Goal: Check status: Verify the current state of an ongoing process or item

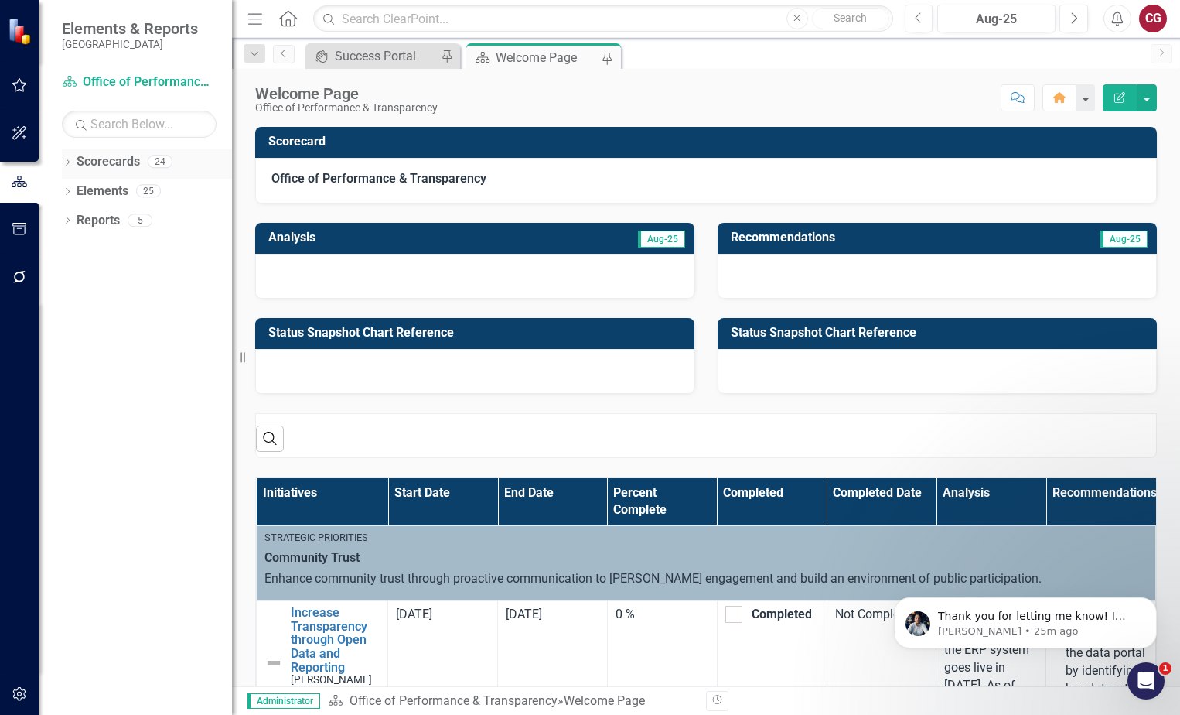
click at [67, 163] on icon "Dropdown" at bounding box center [67, 163] width 11 height 9
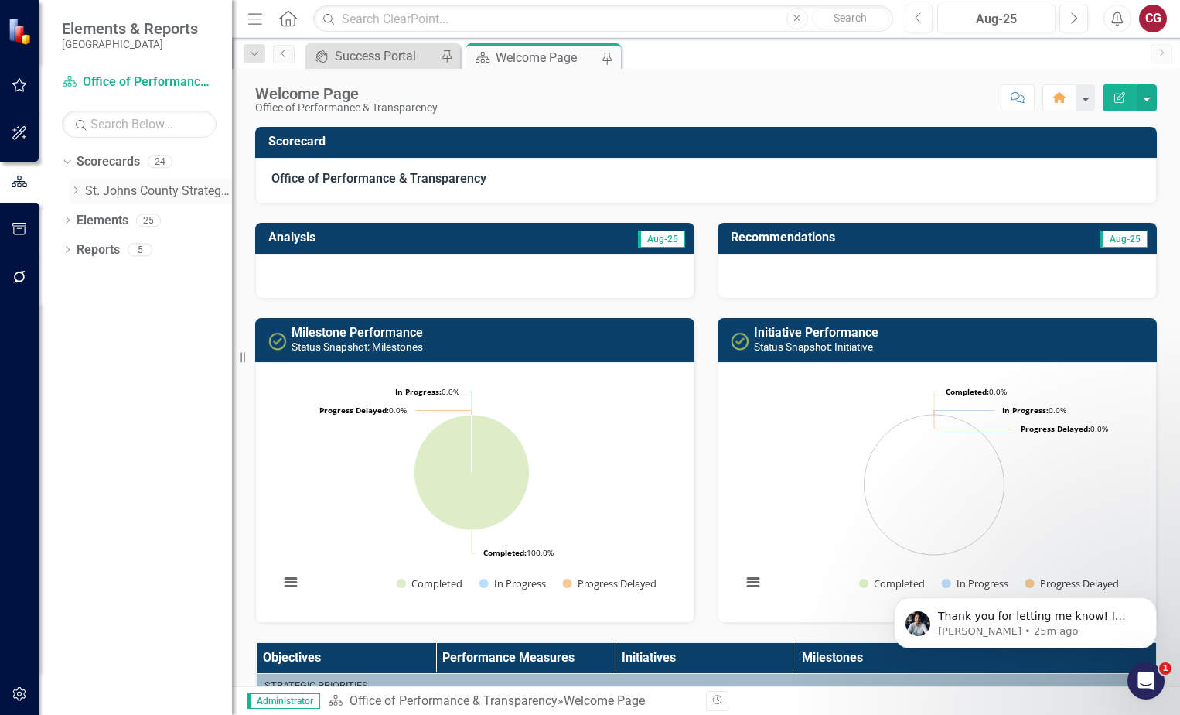
click at [77, 194] on icon "Dropdown" at bounding box center [76, 190] width 12 height 9
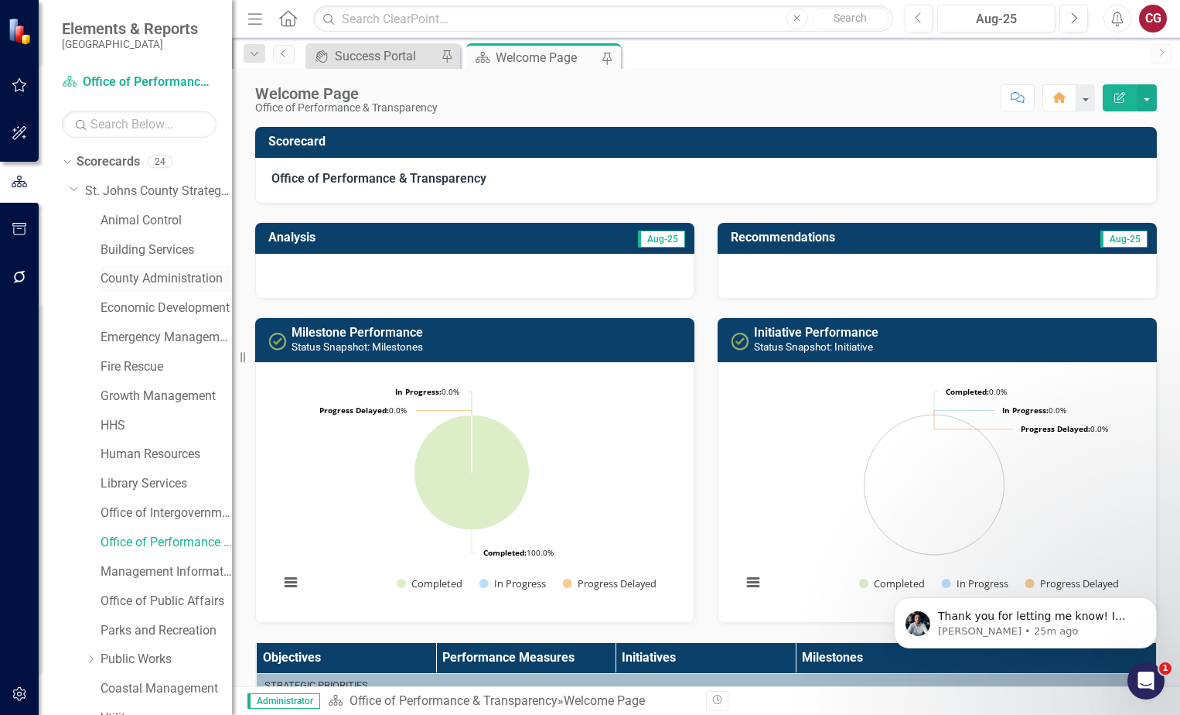
click at [128, 280] on link "County Administration" at bounding box center [166, 279] width 131 height 18
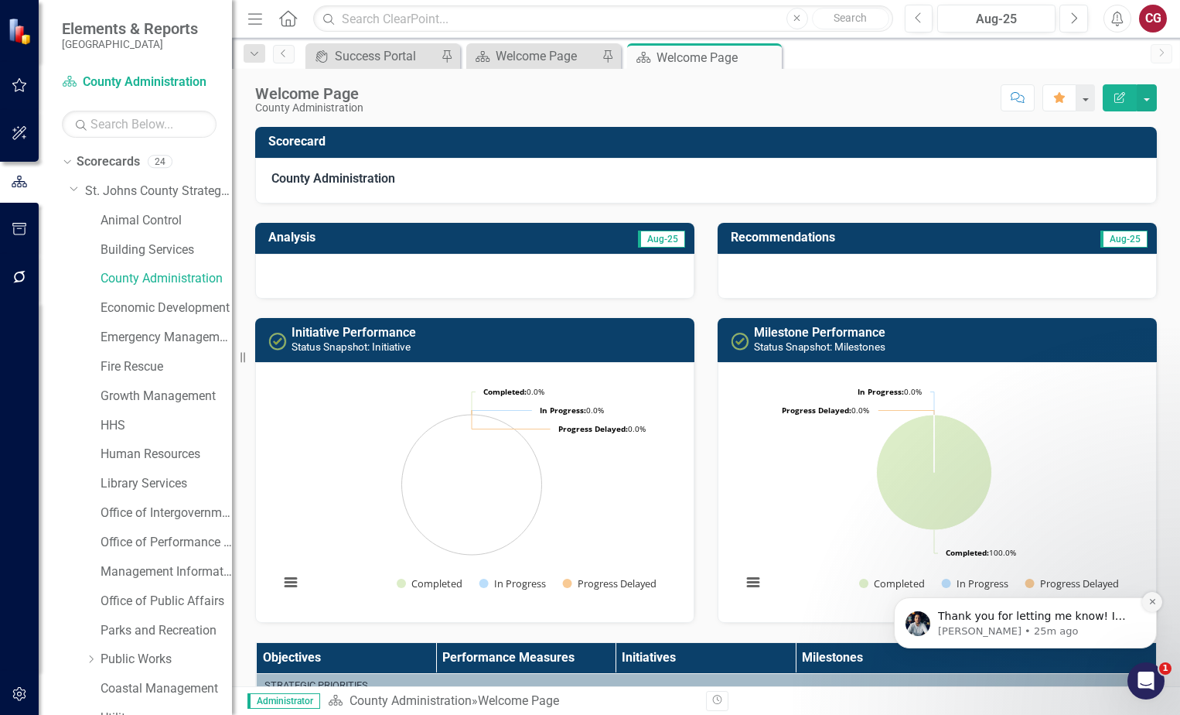
click at [1153, 602] on icon "Dismiss notification" at bounding box center [1151, 601] width 5 height 5
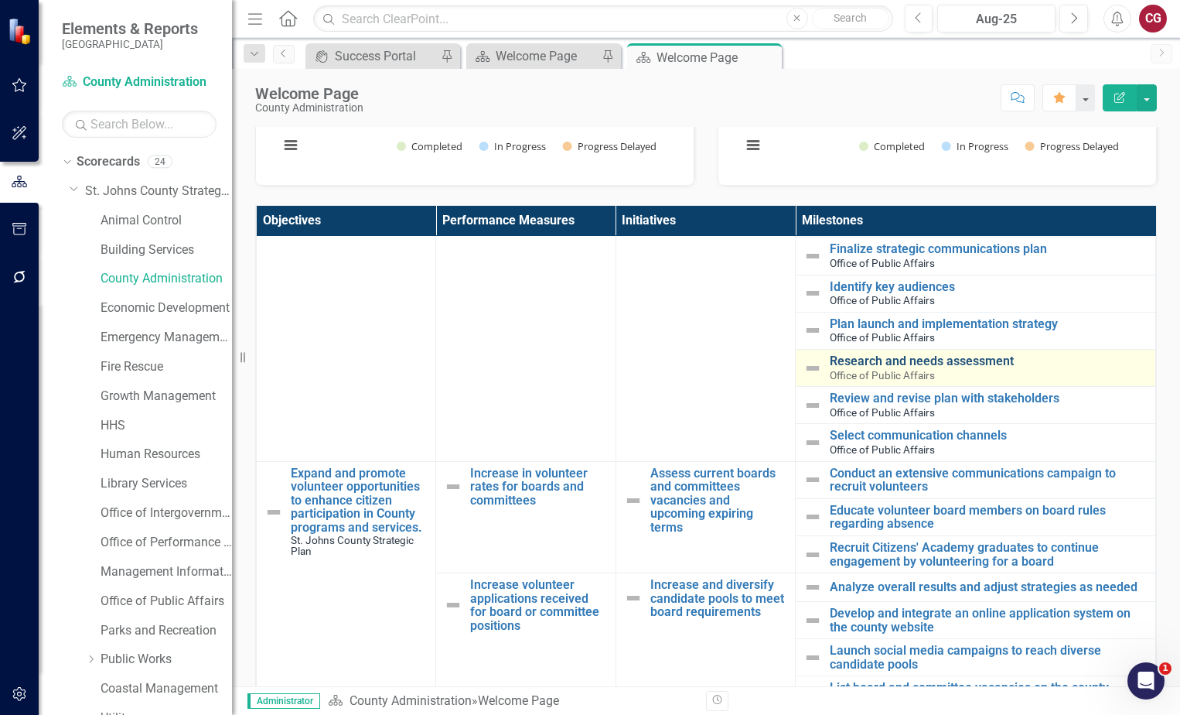
scroll to position [464, 0]
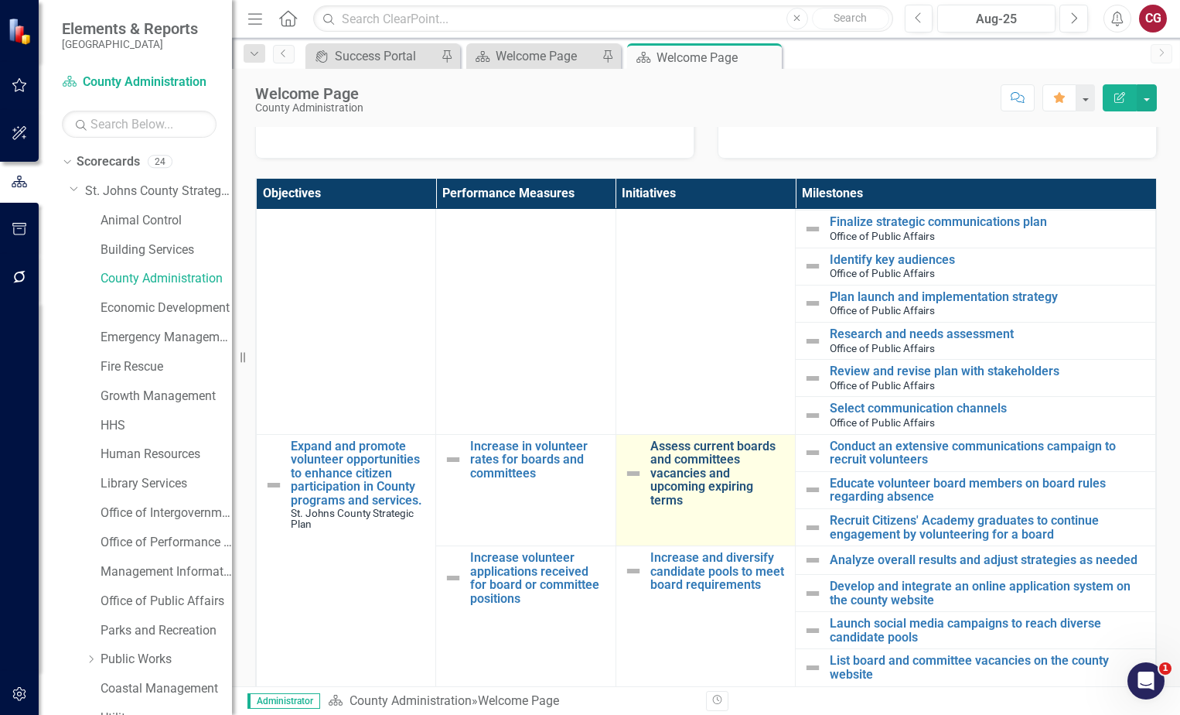
click at [695, 478] on link "Assess current boards and committees vacancies and upcoming expiring terms" at bounding box center [718, 473] width 137 height 68
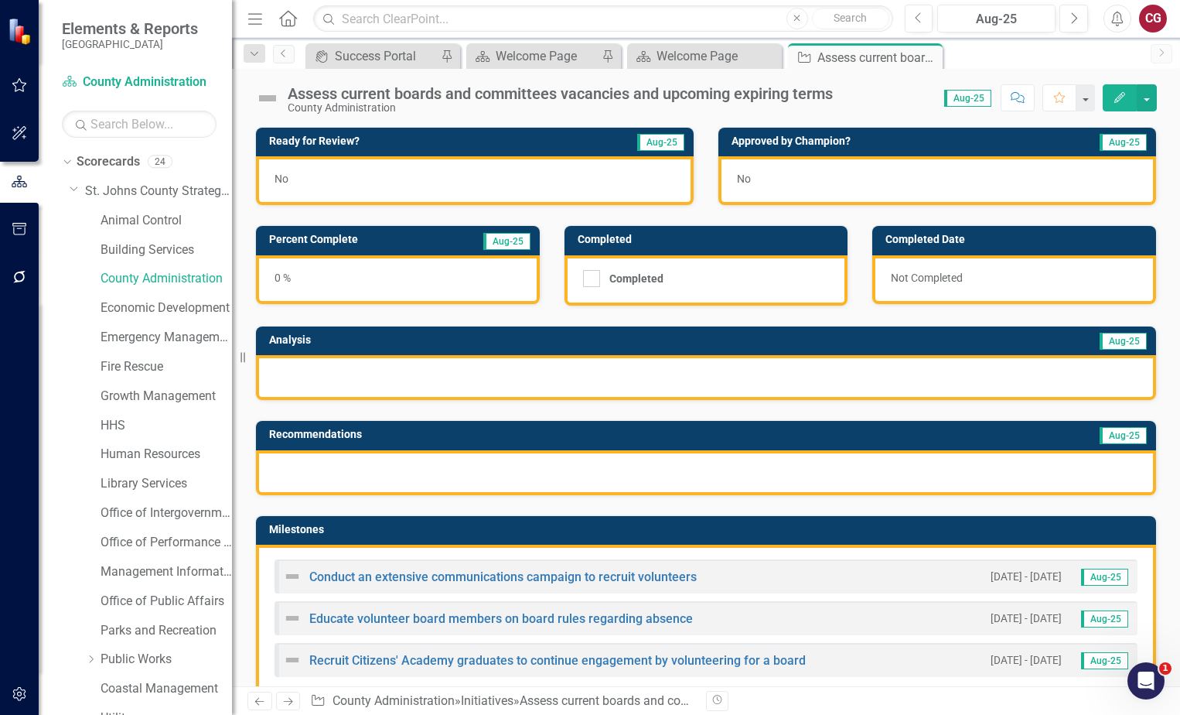
scroll to position [77, 0]
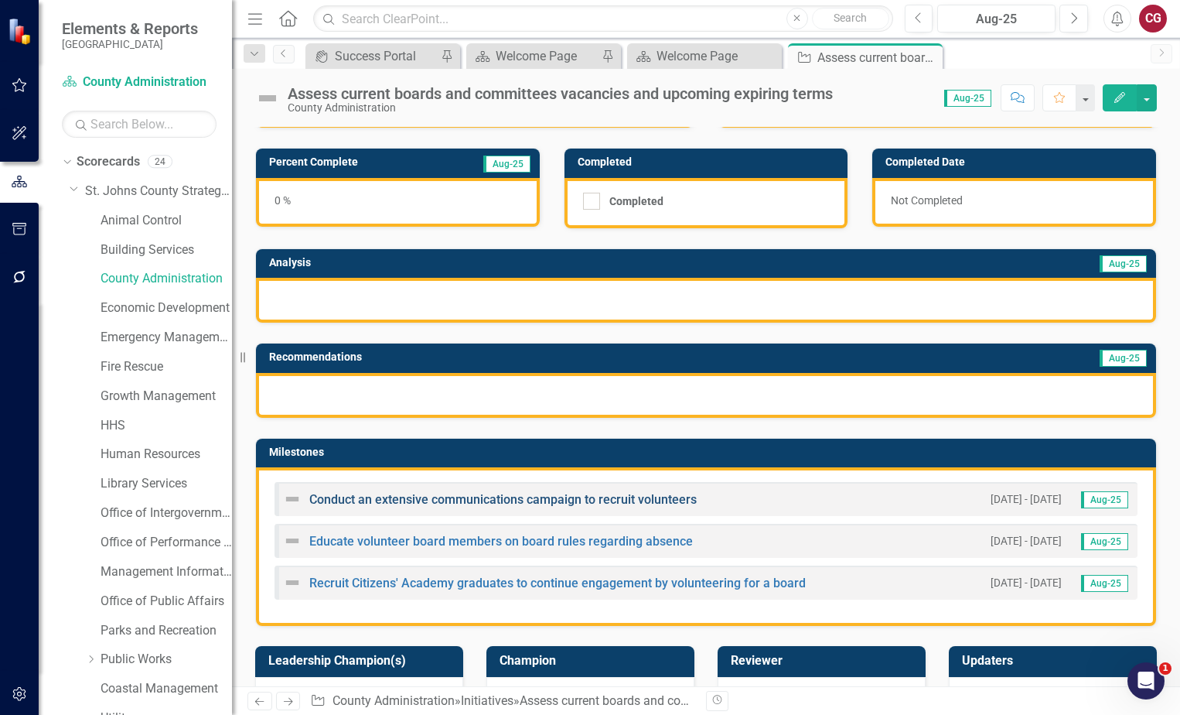
click at [515, 500] on link "Conduct an extensive communications campaign to recruit volunteers" at bounding box center [502, 499] width 387 height 15
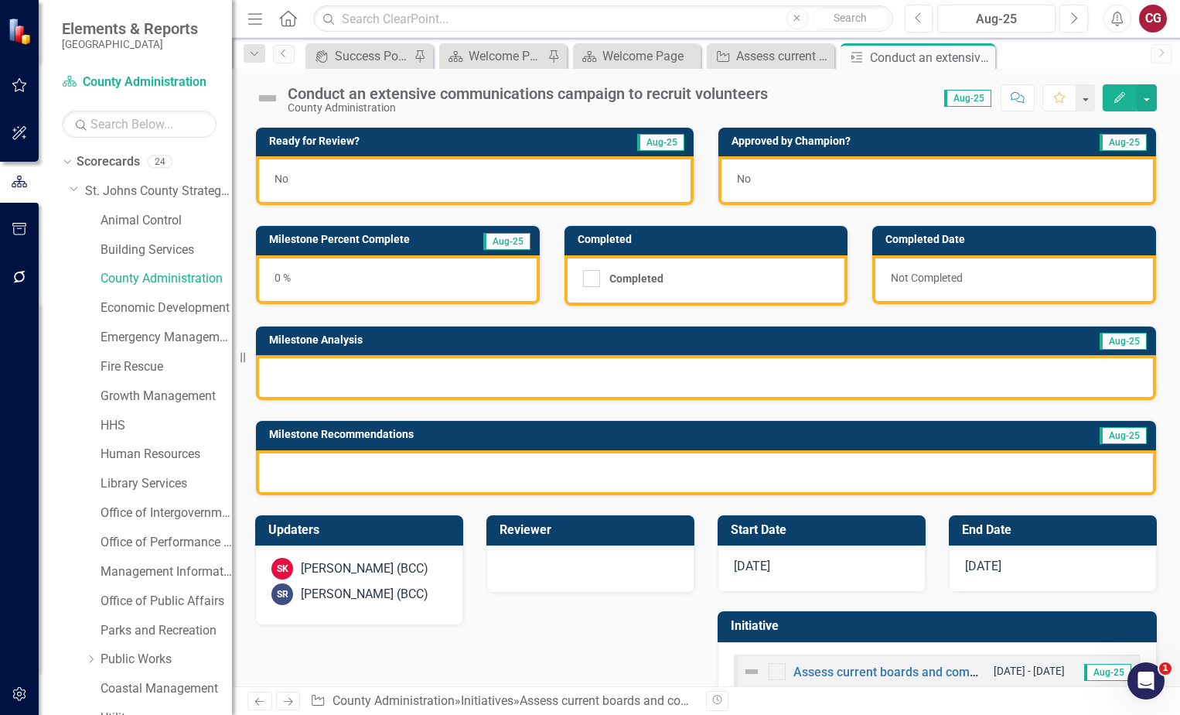
click at [370, 289] on div "0 %" at bounding box center [398, 279] width 284 height 49
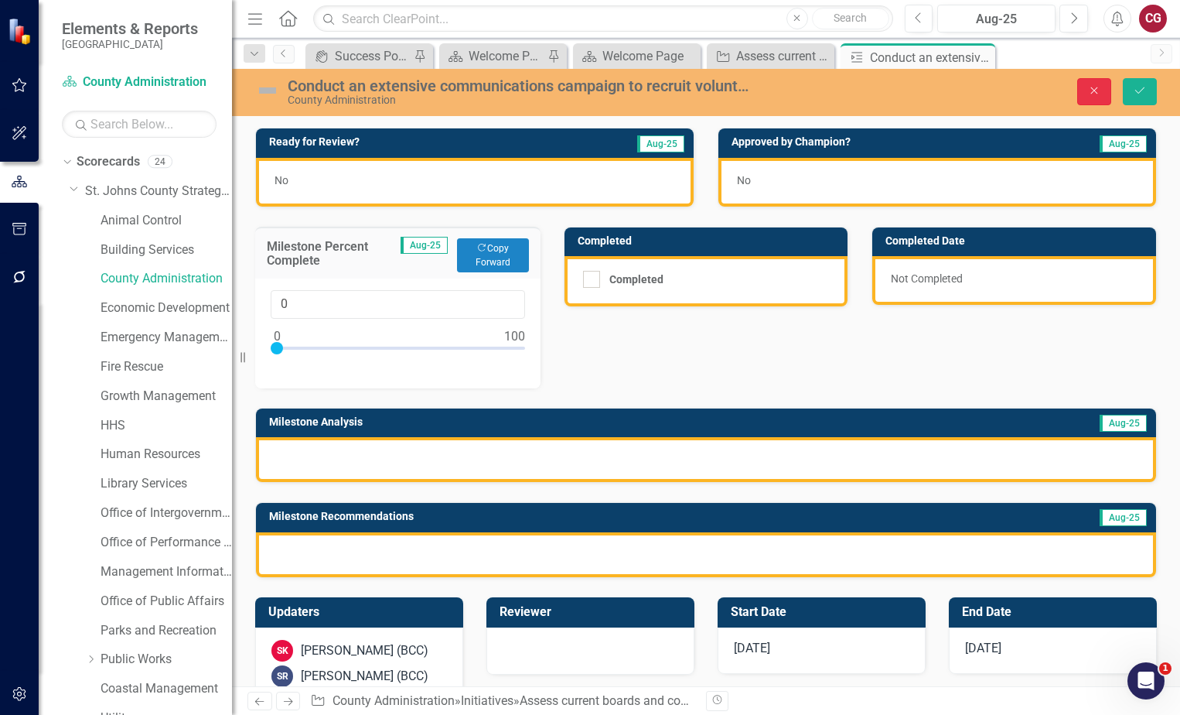
click at [1092, 100] on button "Close" at bounding box center [1094, 91] width 34 height 27
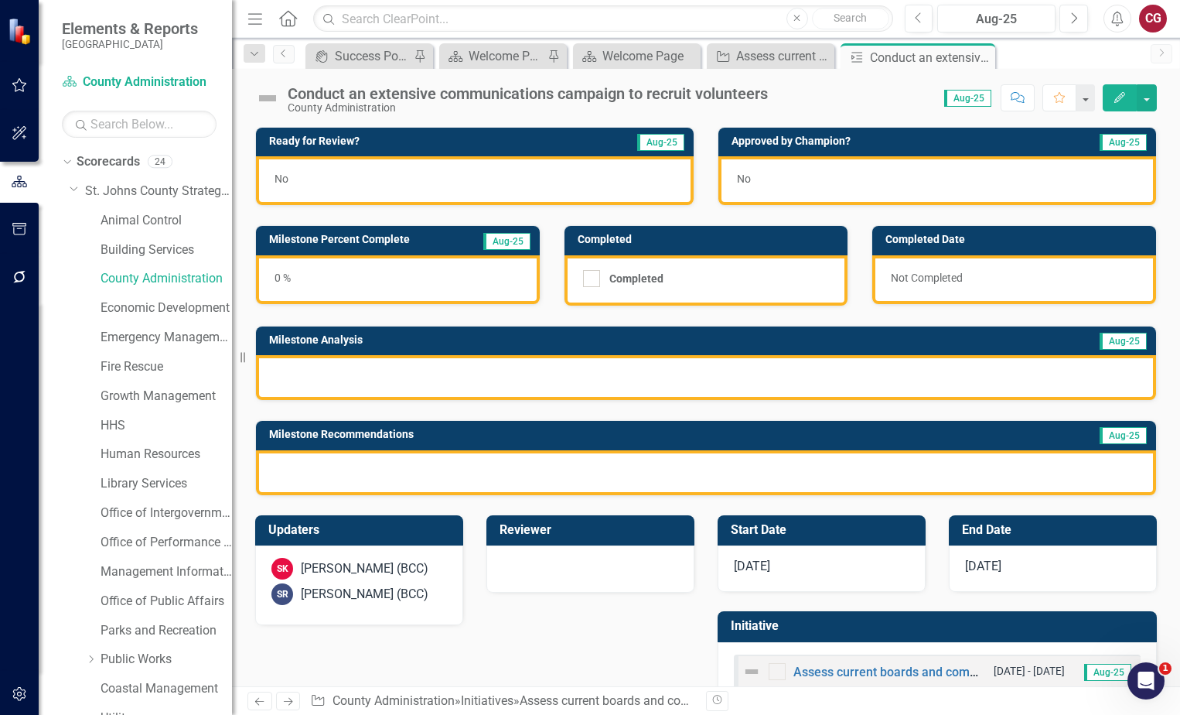
click at [377, 380] on div at bounding box center [706, 377] width 900 height 45
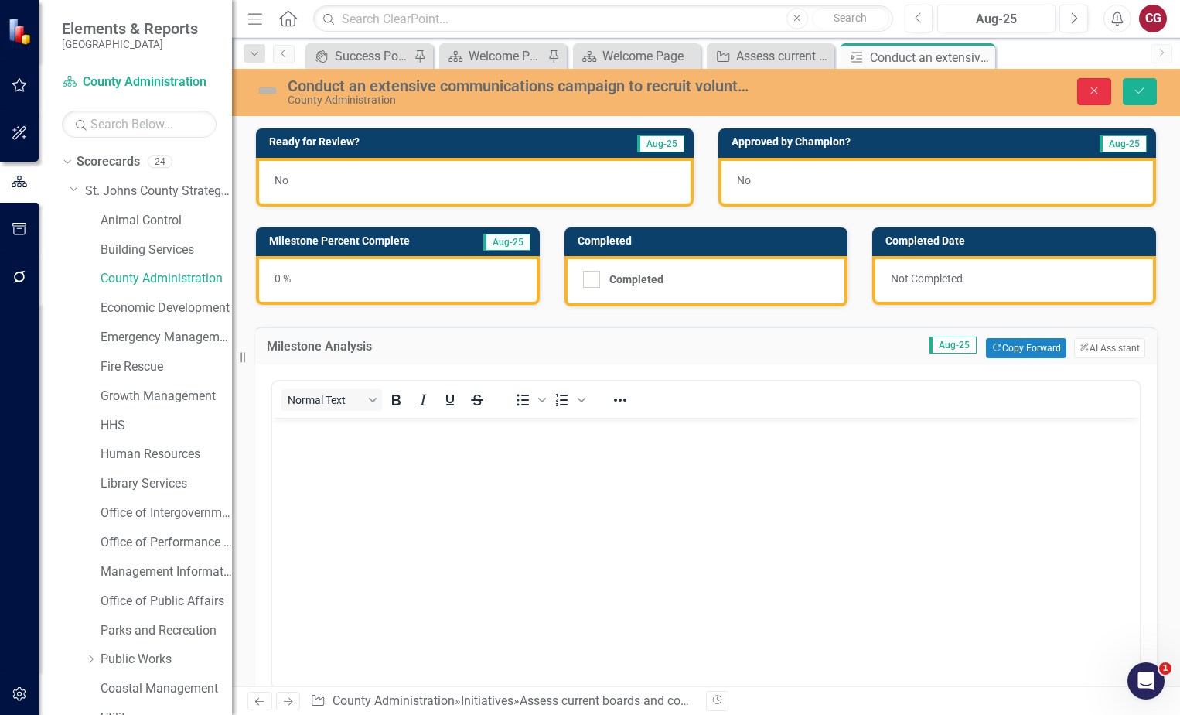
click at [1098, 94] on icon "Close" at bounding box center [1094, 90] width 14 height 11
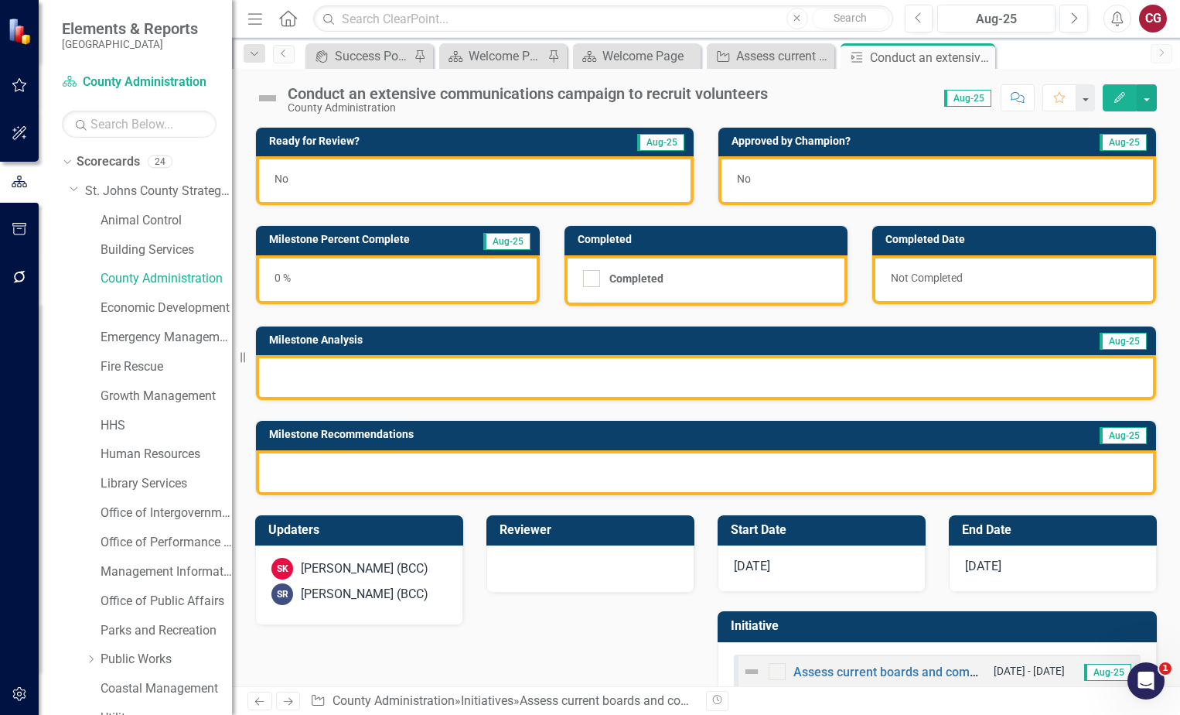
click at [545, 490] on div at bounding box center [706, 472] width 900 height 45
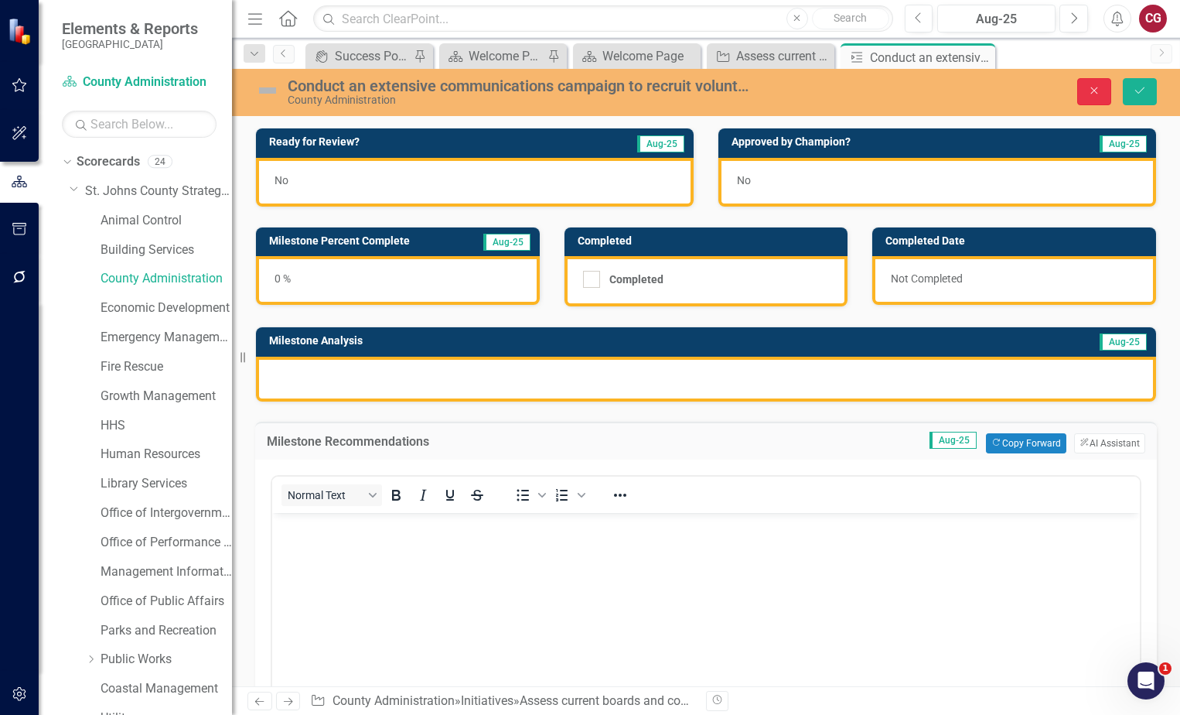
click at [1086, 101] on button "Close" at bounding box center [1094, 91] width 34 height 27
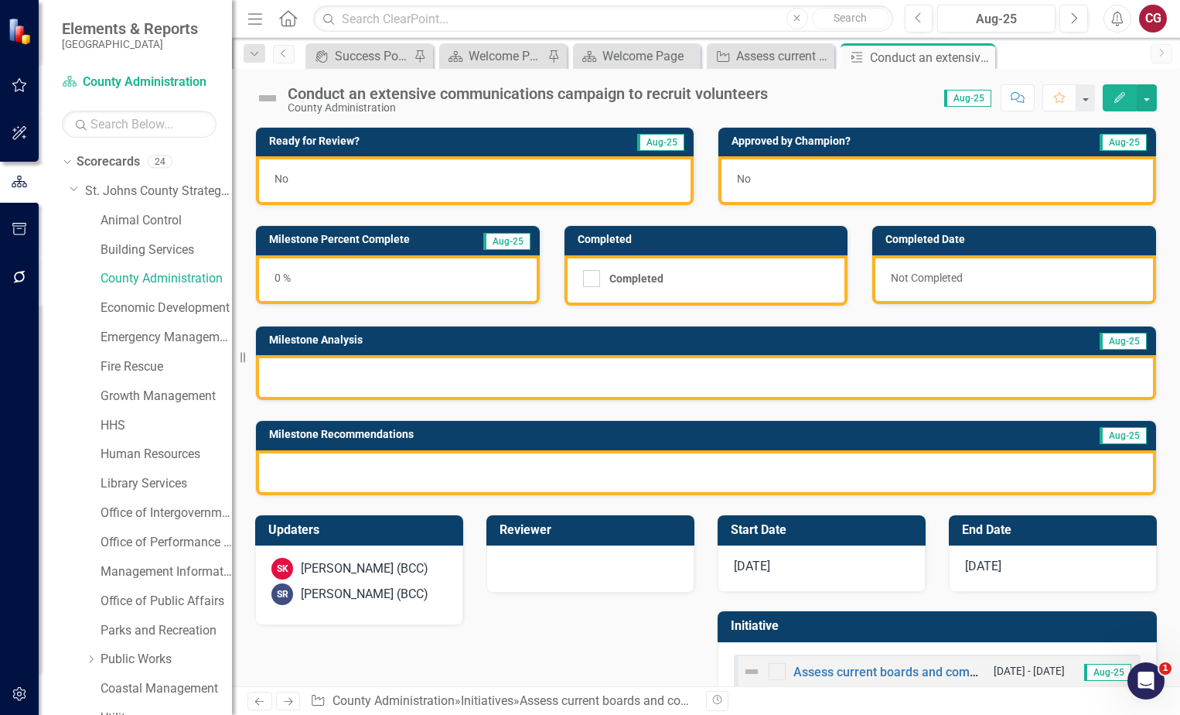
click at [445, 181] on div "No" at bounding box center [475, 180] width 438 height 49
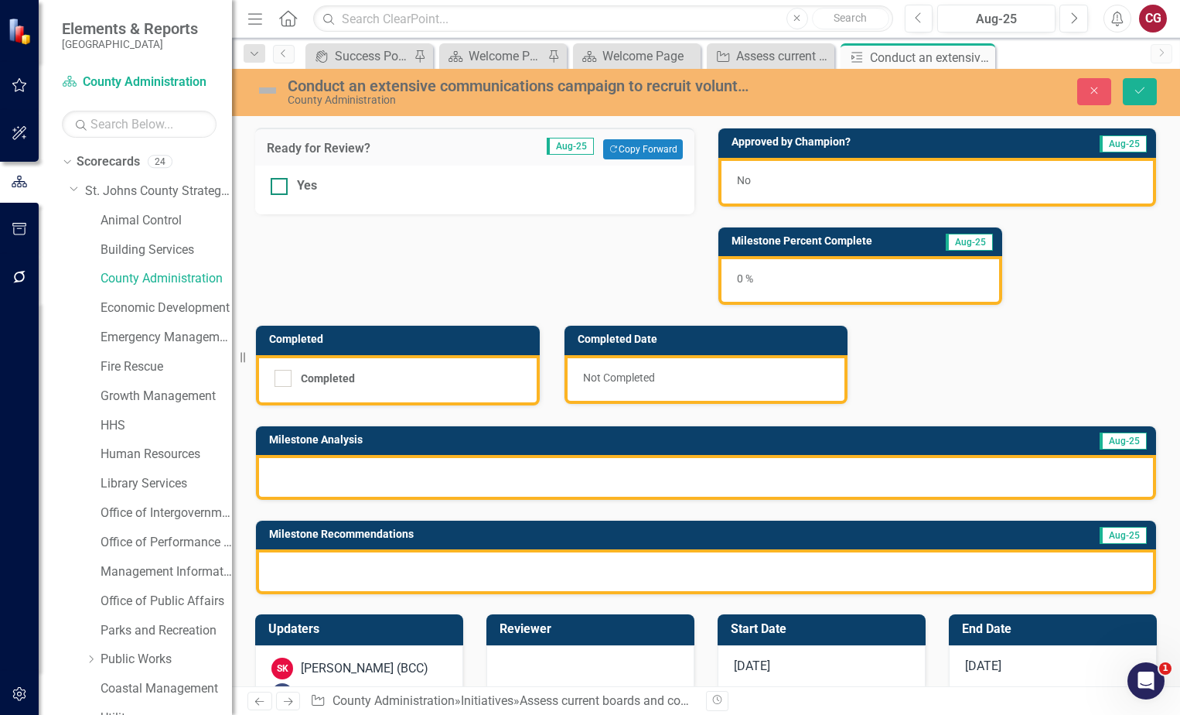
click at [278, 185] on input "Yes" at bounding box center [276, 183] width 10 height 10
checkbox input "true"
click at [1162, 109] on div "Conduct an extensive communications campaign to recruit volunteers County Admin…" at bounding box center [706, 92] width 948 height 47
click at [1100, 100] on button "Close" at bounding box center [1094, 91] width 34 height 27
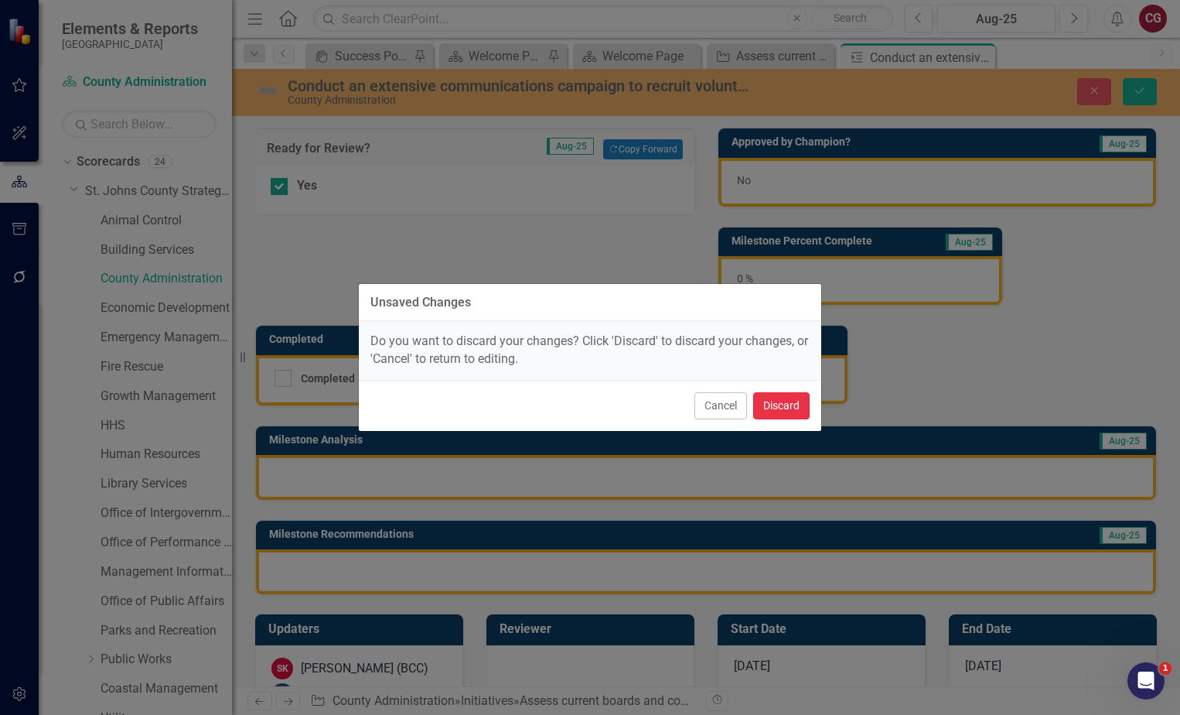
click at [788, 408] on button "Discard" at bounding box center [781, 405] width 56 height 27
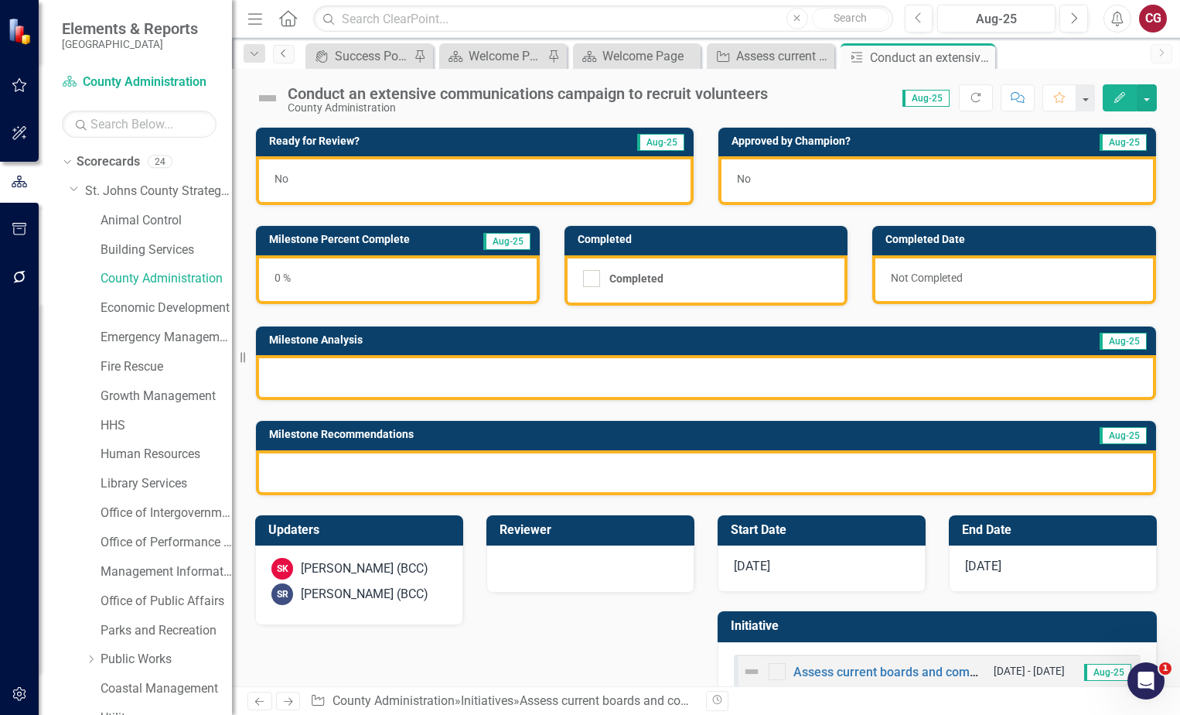
click at [282, 55] on icon "Previous" at bounding box center [284, 53] width 12 height 9
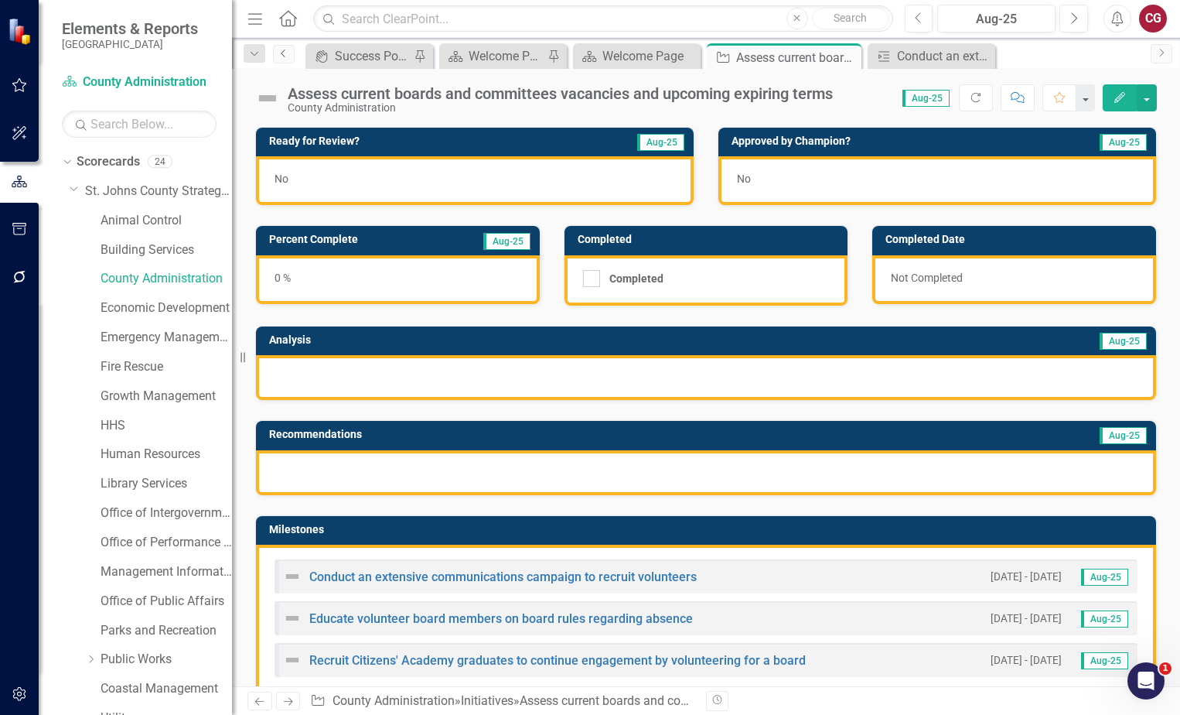
click at [282, 55] on icon "Previous" at bounding box center [284, 53] width 12 height 9
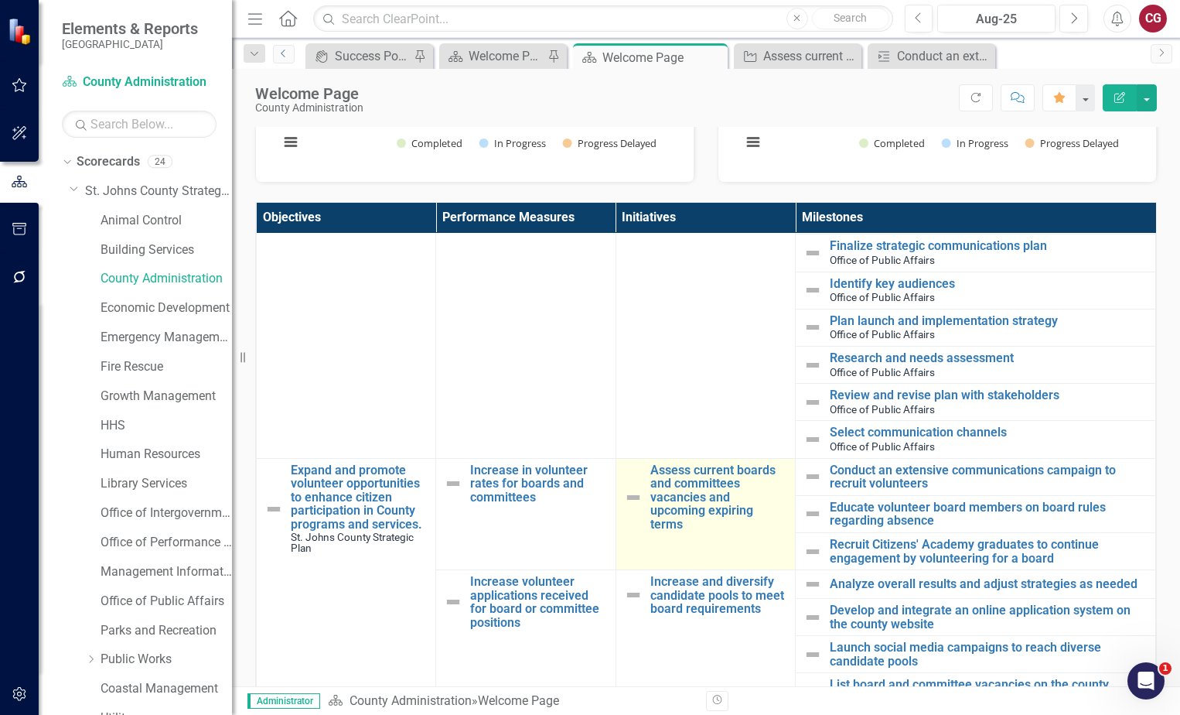
scroll to position [541, 0]
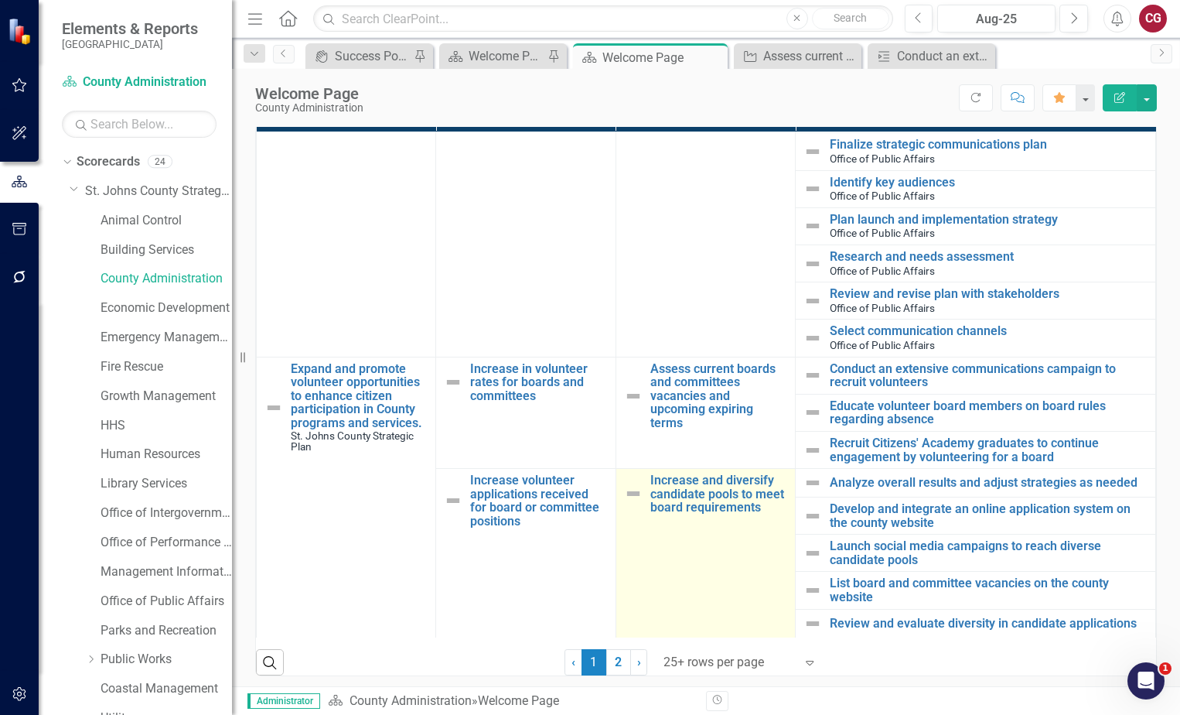
click at [664, 551] on td "Increase and diversify candidate pools to meet board requirements Link Map View…" at bounding box center [705, 553] width 179 height 169
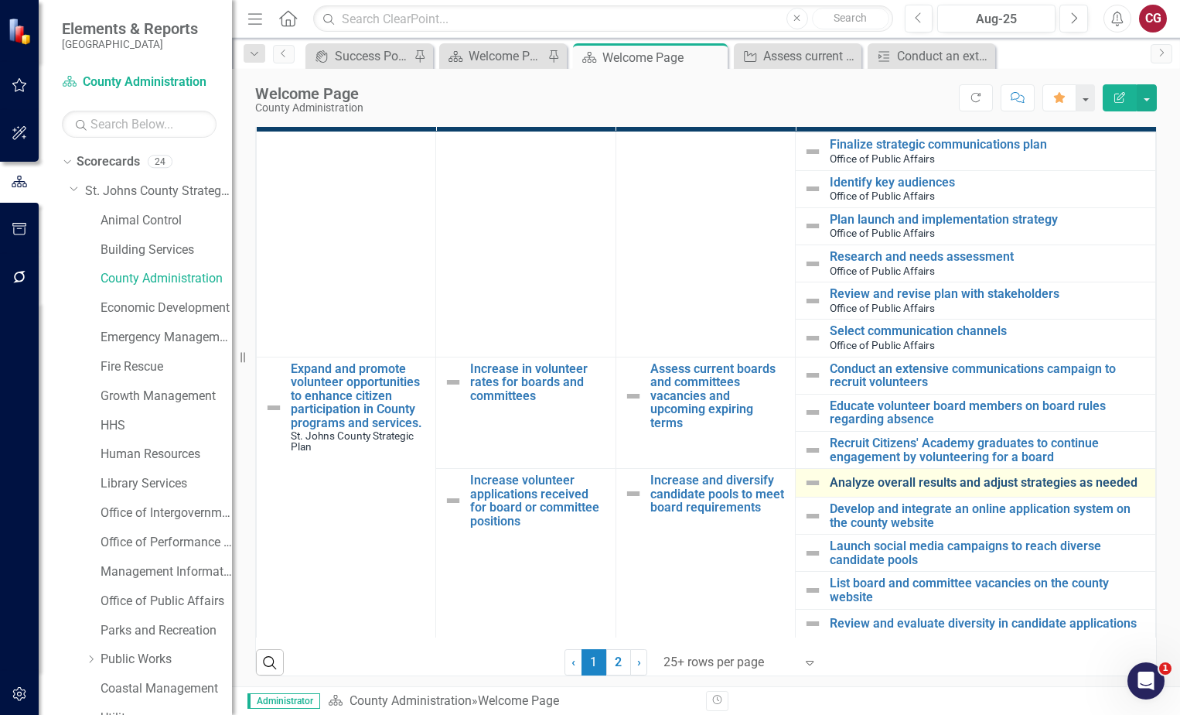
click at [846, 481] on link "Analyze overall results and adjust strategies as needed" at bounding box center [989, 483] width 318 height 14
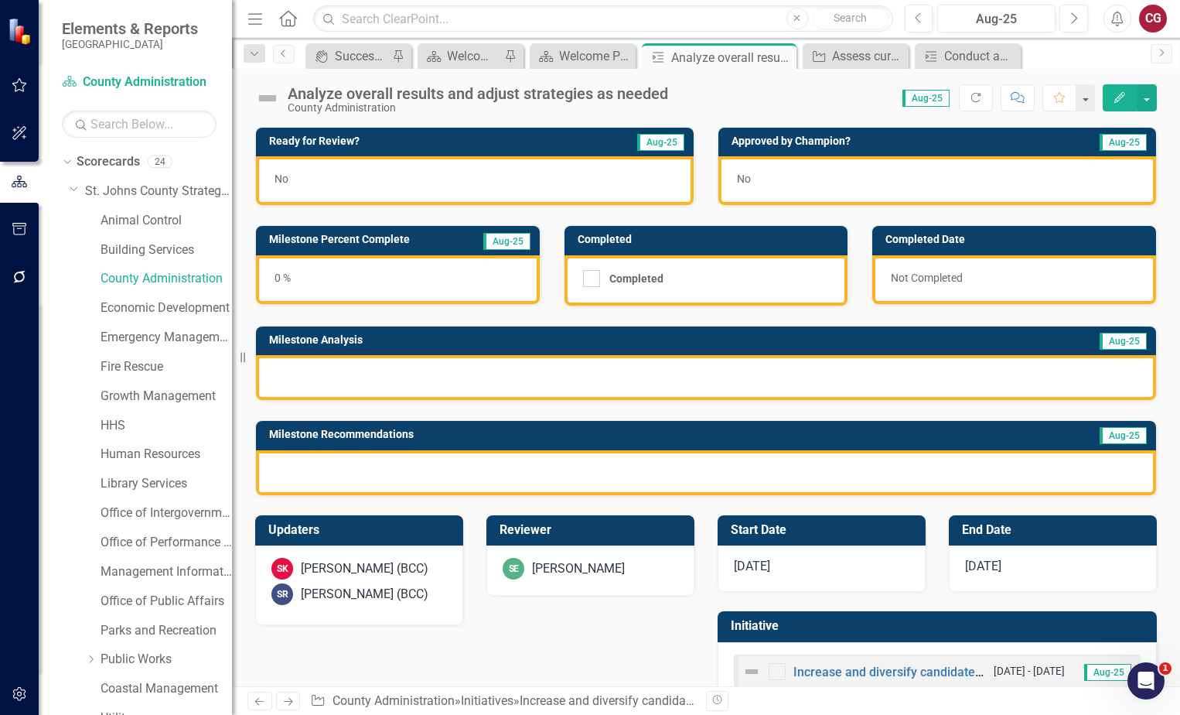
click at [268, 99] on img at bounding box center [267, 98] width 25 height 25
click at [280, 56] on icon "Previous" at bounding box center [284, 53] width 12 height 9
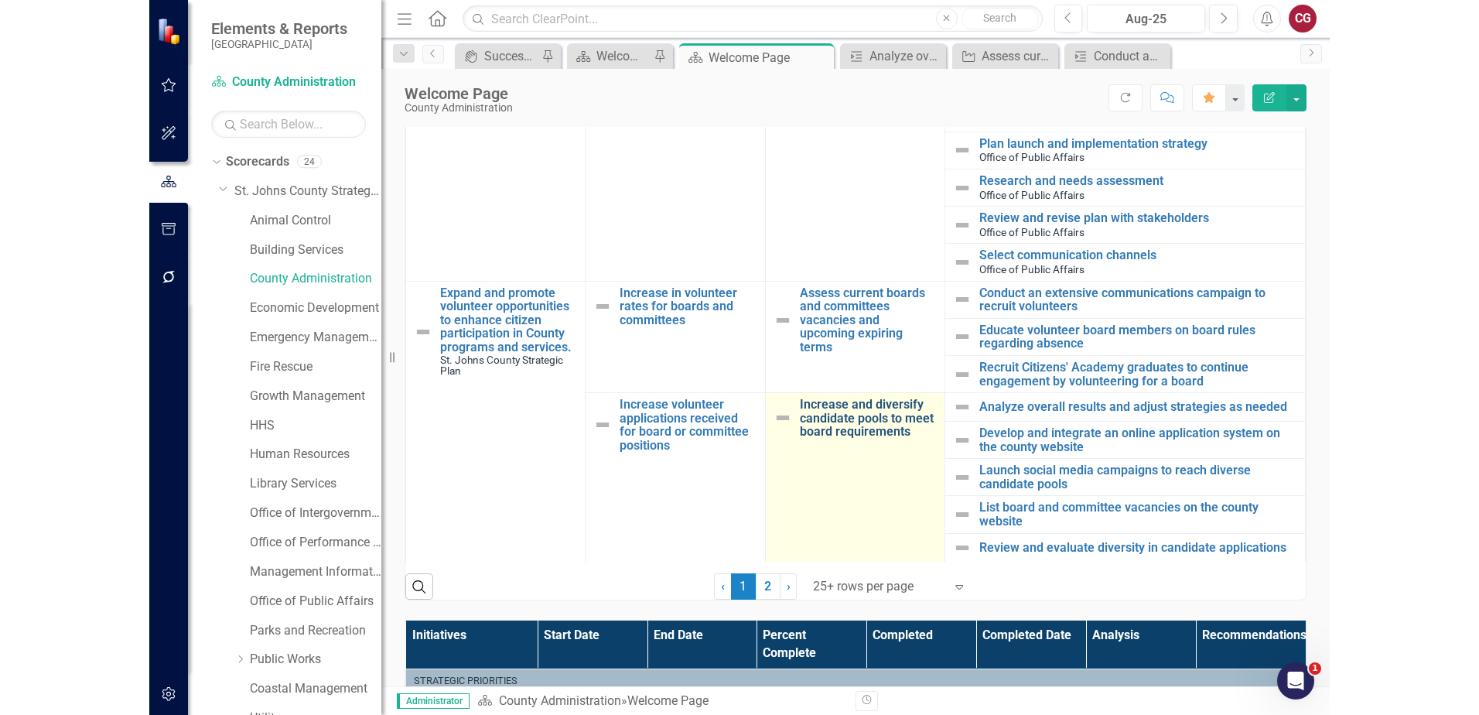
scroll to position [619, 0]
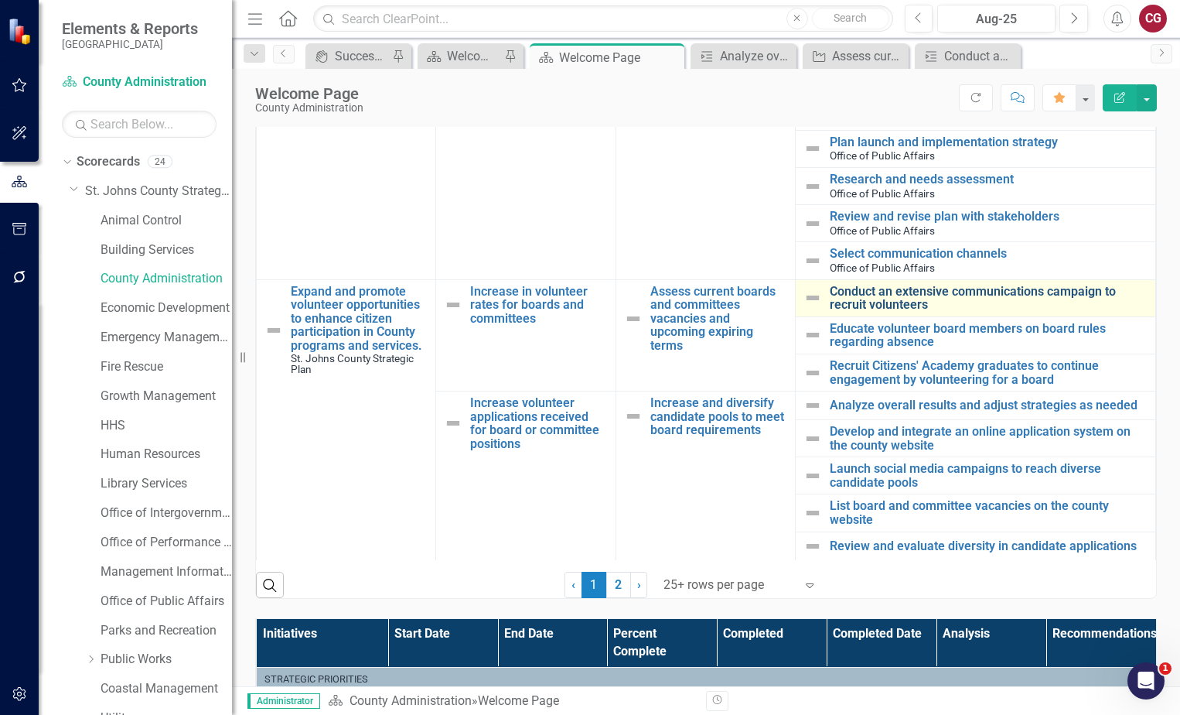
click at [844, 296] on link "Conduct an extensive communications campaign to recruit volunteers" at bounding box center [989, 298] width 318 height 27
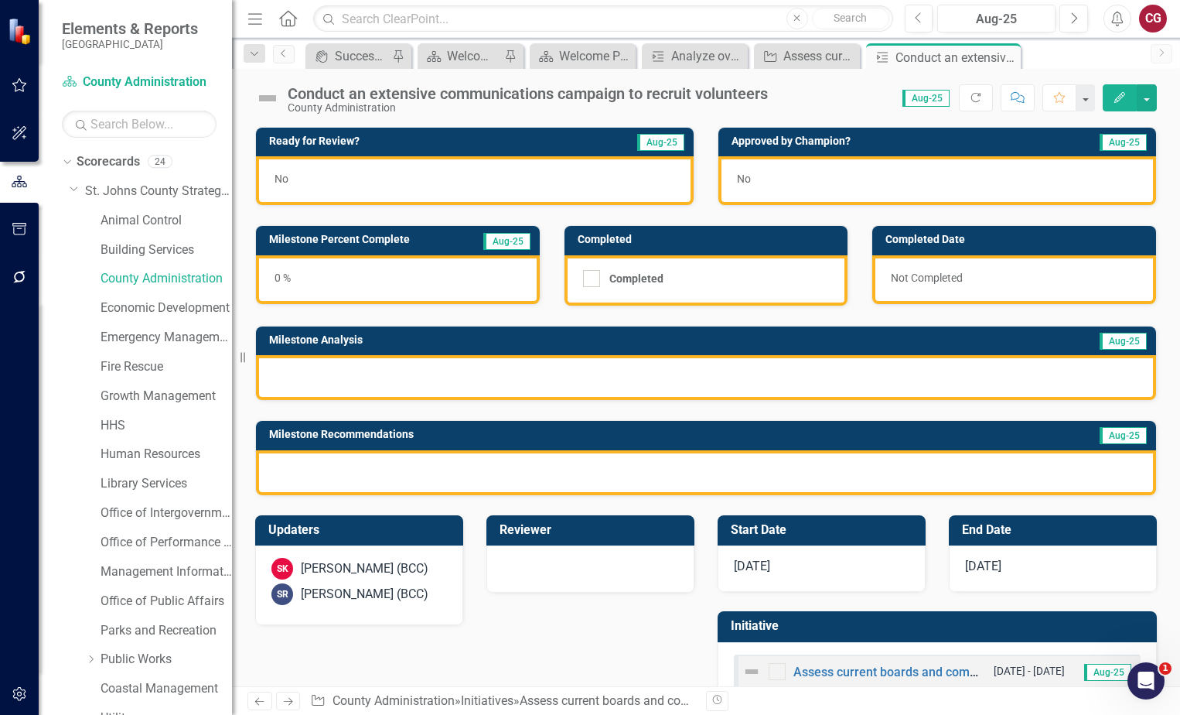
click at [272, 98] on img at bounding box center [267, 98] width 25 height 25
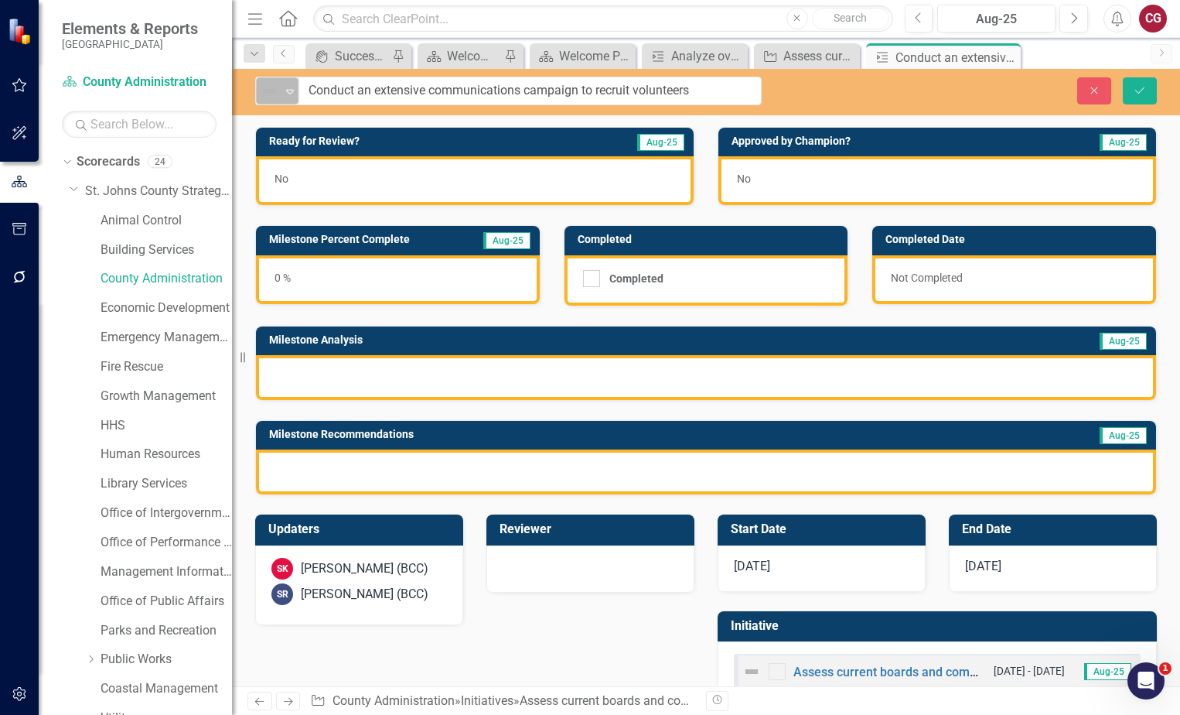
click at [289, 89] on icon "Expand" at bounding box center [289, 91] width 15 height 12
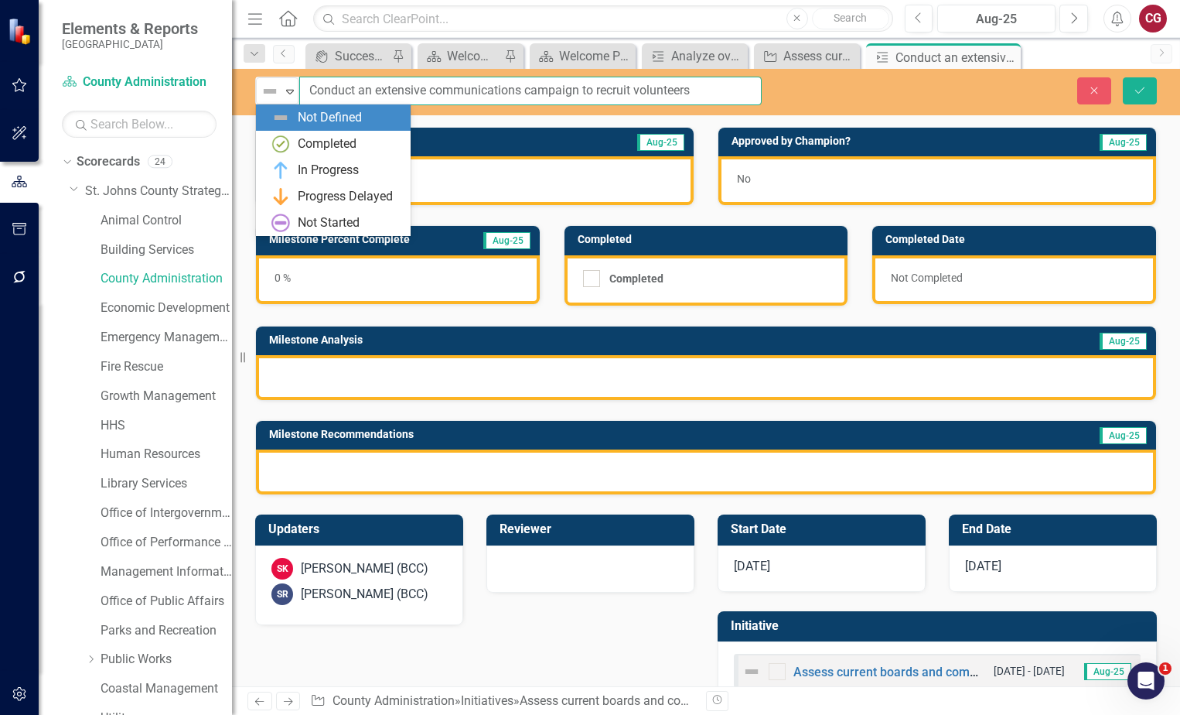
click at [400, 101] on input "Conduct an extensive communications campaign to recruit volunteers" at bounding box center [530, 91] width 462 height 29
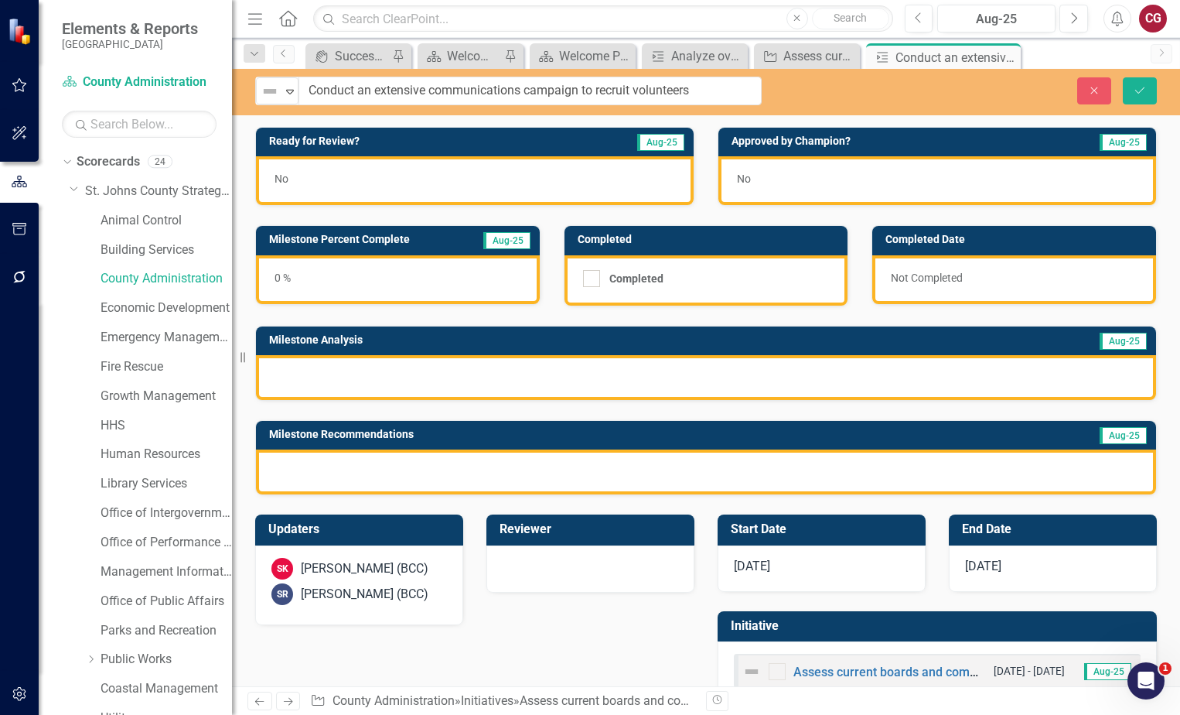
click at [1125, 109] on div "Not Defined Expand Conduct an extensive communications campaign to recruit volu…" at bounding box center [706, 92] width 948 height 46
click at [1097, 86] on icon "Close" at bounding box center [1094, 90] width 14 height 11
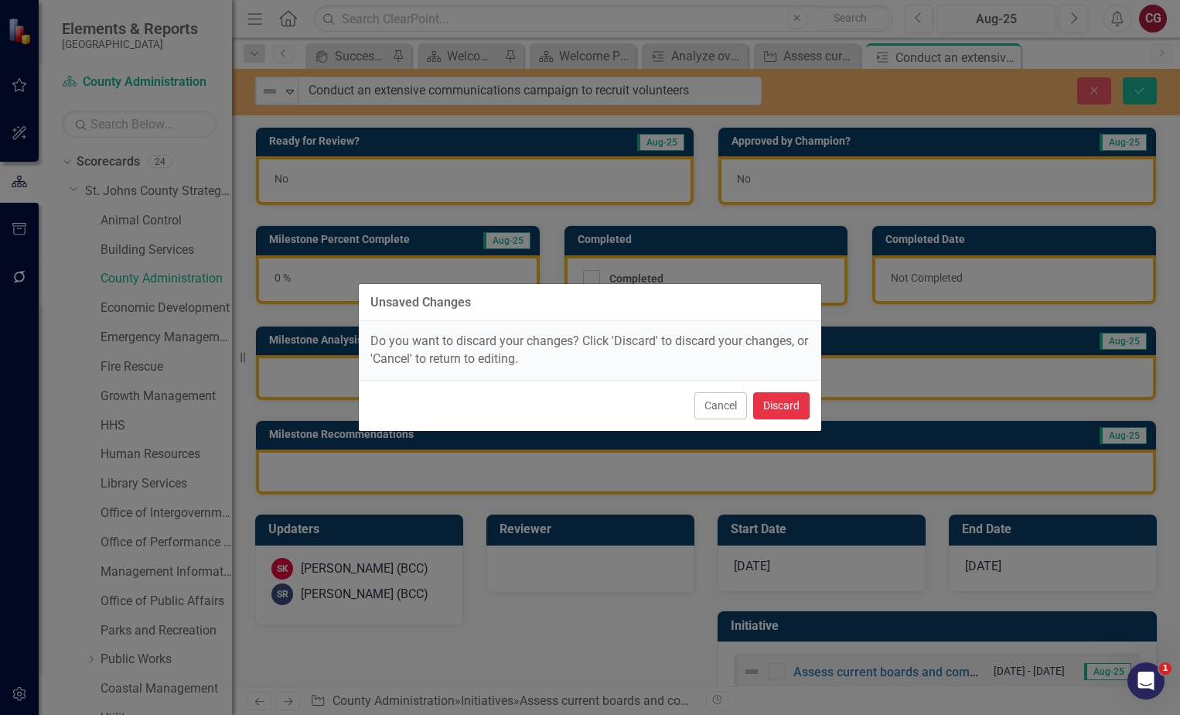
click at [779, 404] on button "Discard" at bounding box center [781, 405] width 56 height 27
